Goal: Browse casually

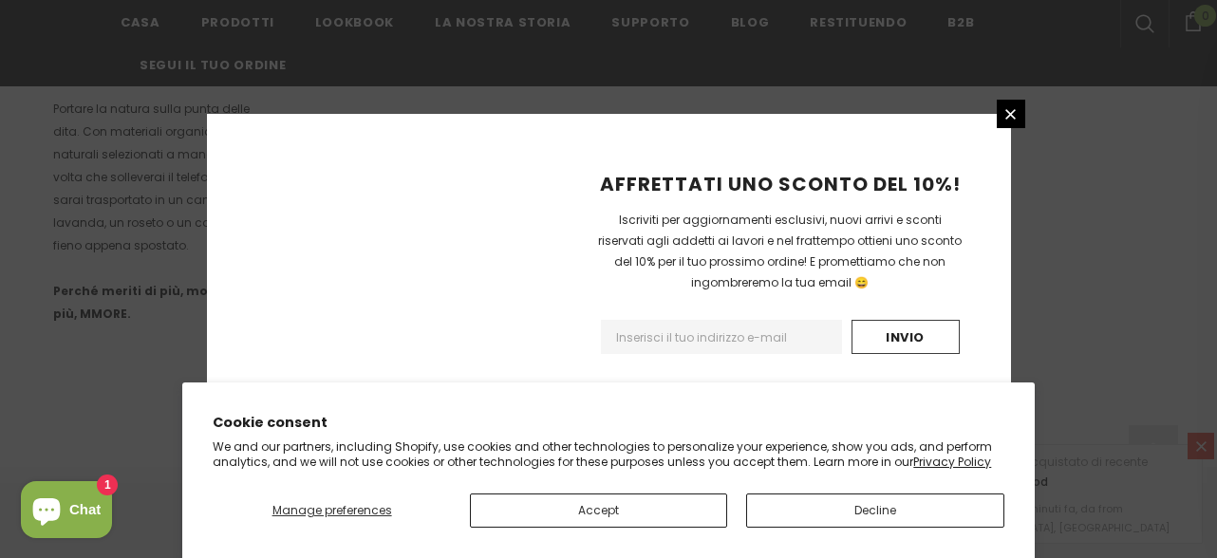
scroll to position [1426, 0]
